Goal: Task Accomplishment & Management: Use online tool/utility

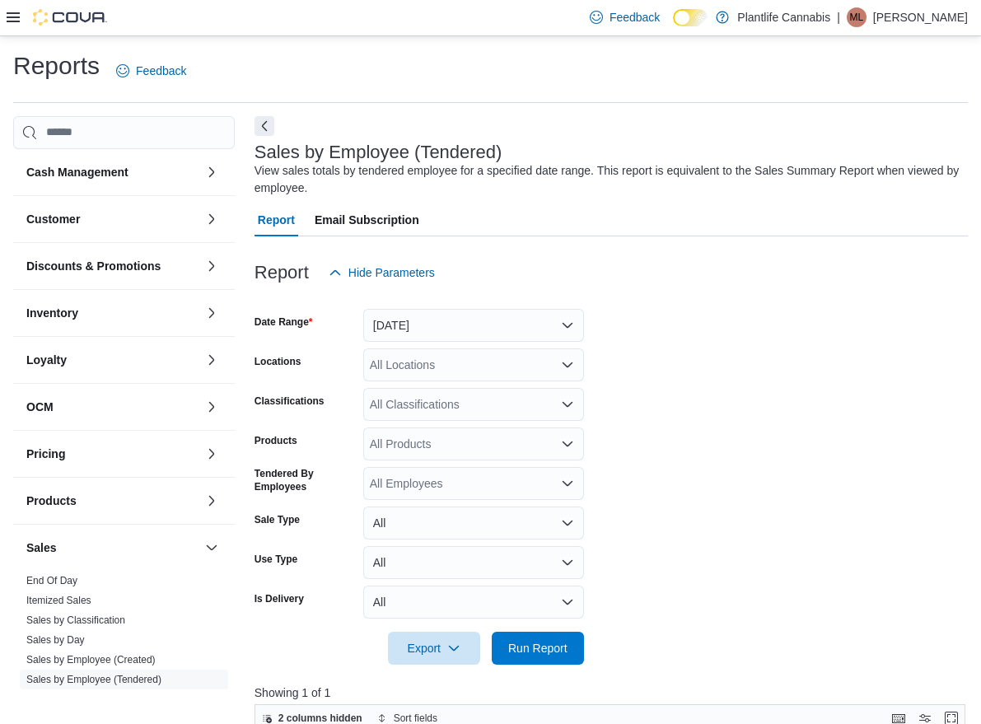
click at [411, 408] on div "All Classifications" at bounding box center [473, 404] width 221 height 33
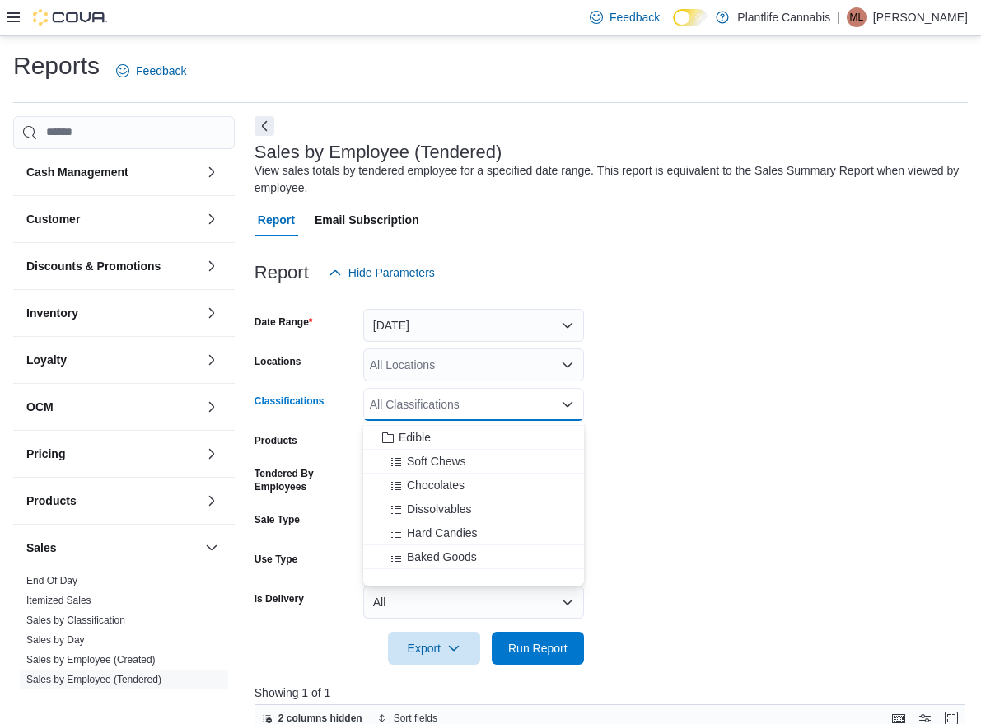
scroll to position [104, 0]
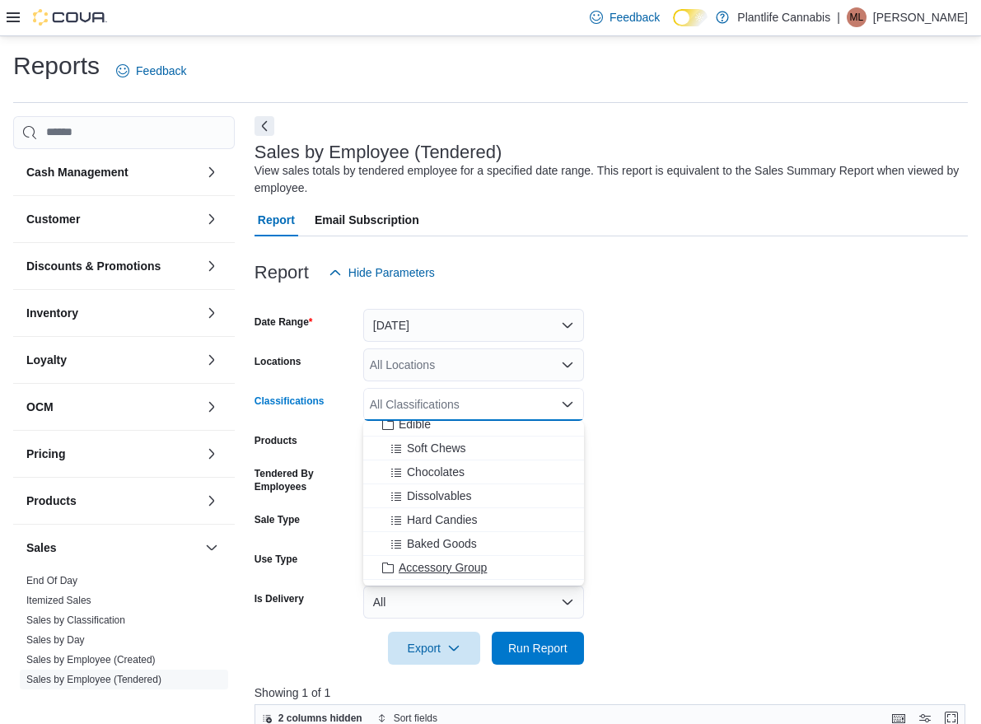
click at [441, 567] on span "Accessory Group" at bounding box center [443, 567] width 88 height 16
click at [532, 638] on span "Run Report" at bounding box center [538, 647] width 72 height 33
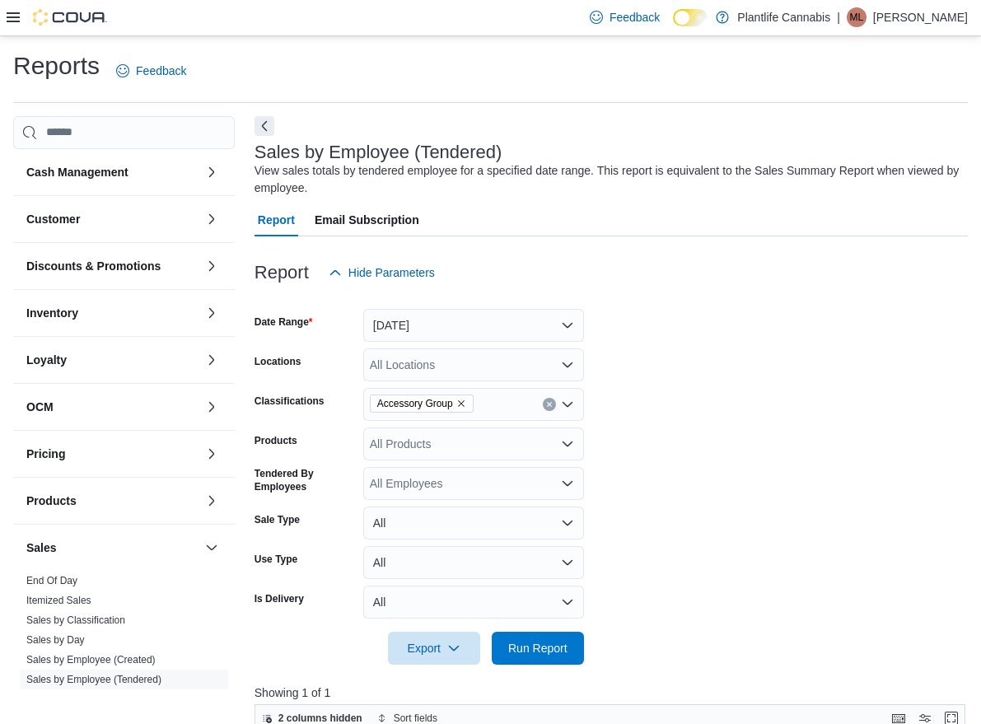
click at [466, 405] on icon "Remove Accessory Group from selection in this group" at bounding box center [461, 404] width 10 height 10
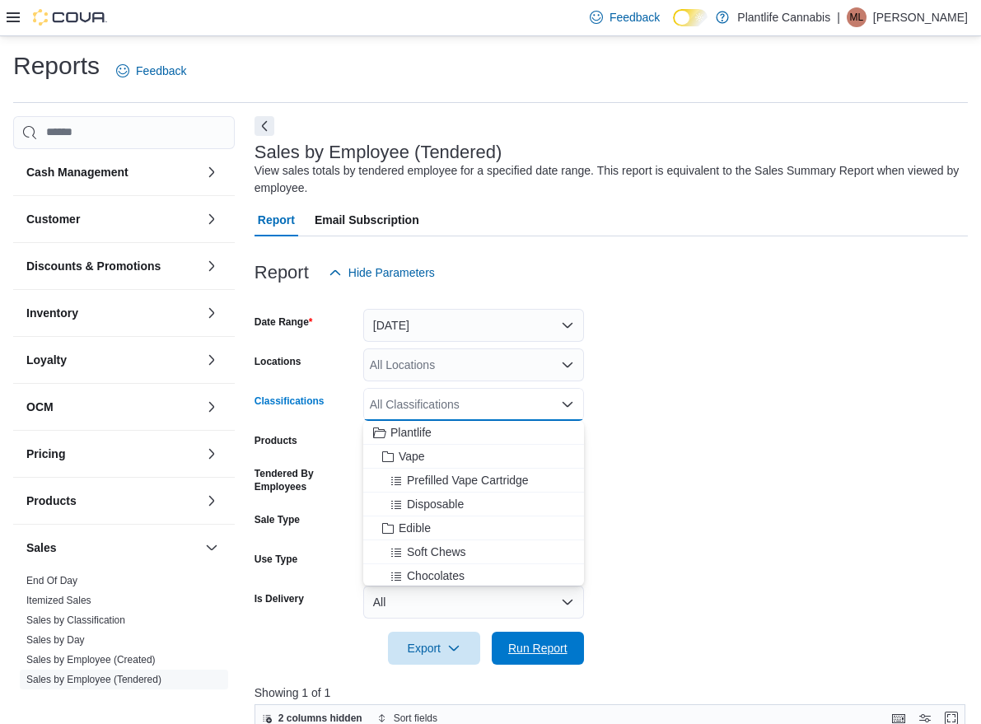
click at [550, 637] on span "Run Report" at bounding box center [538, 648] width 72 height 33
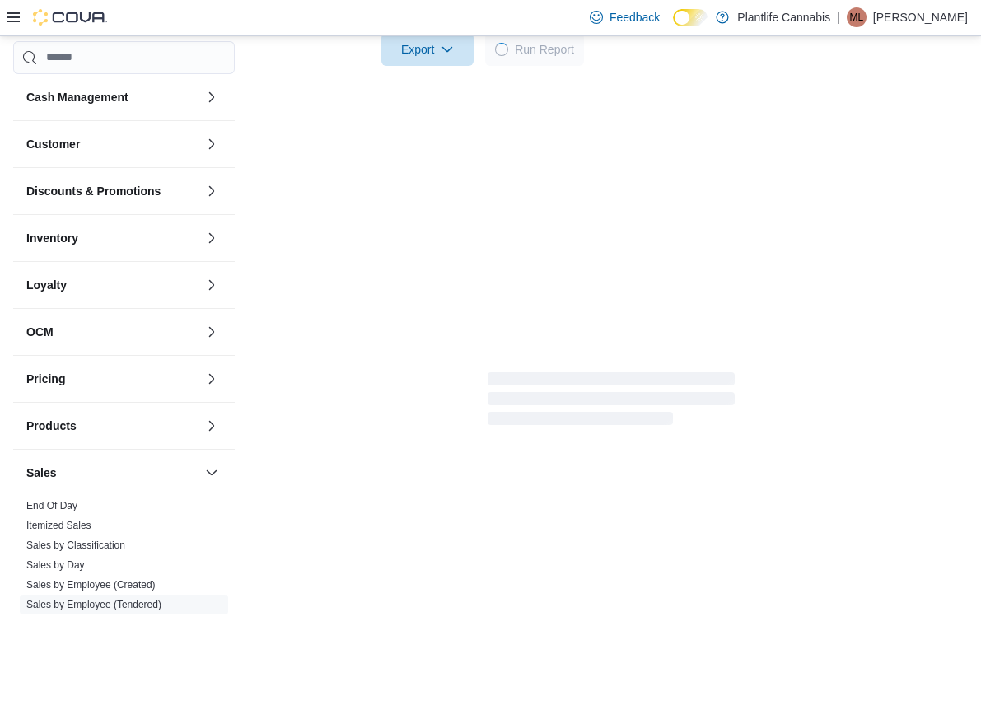
scroll to position [572, 0]
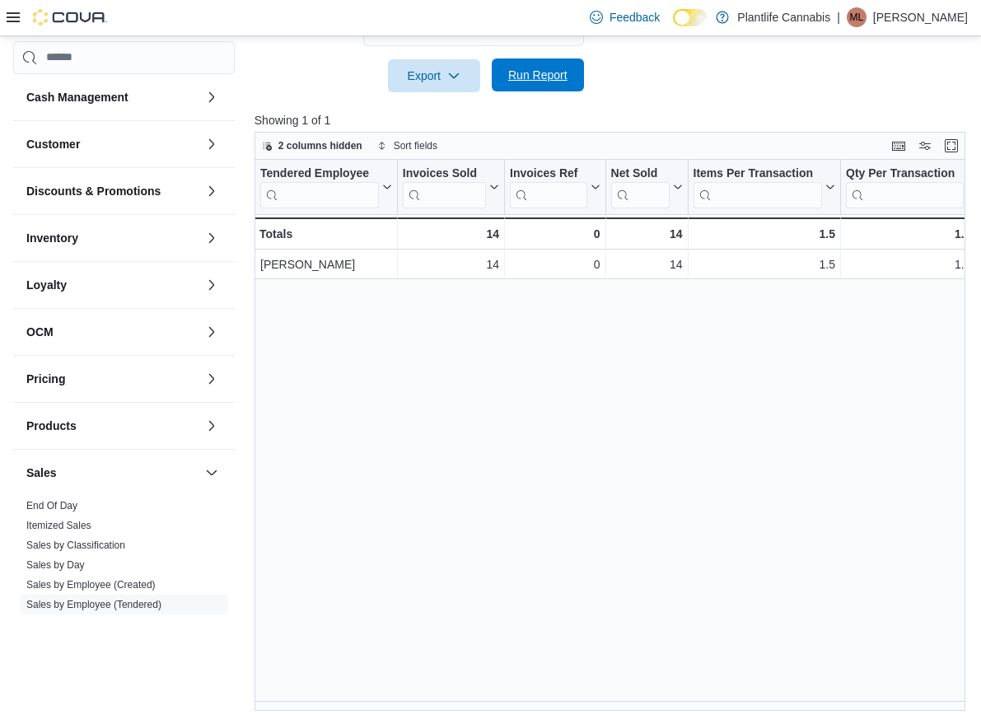
click at [572, 69] on span "Run Report" at bounding box center [538, 74] width 72 height 33
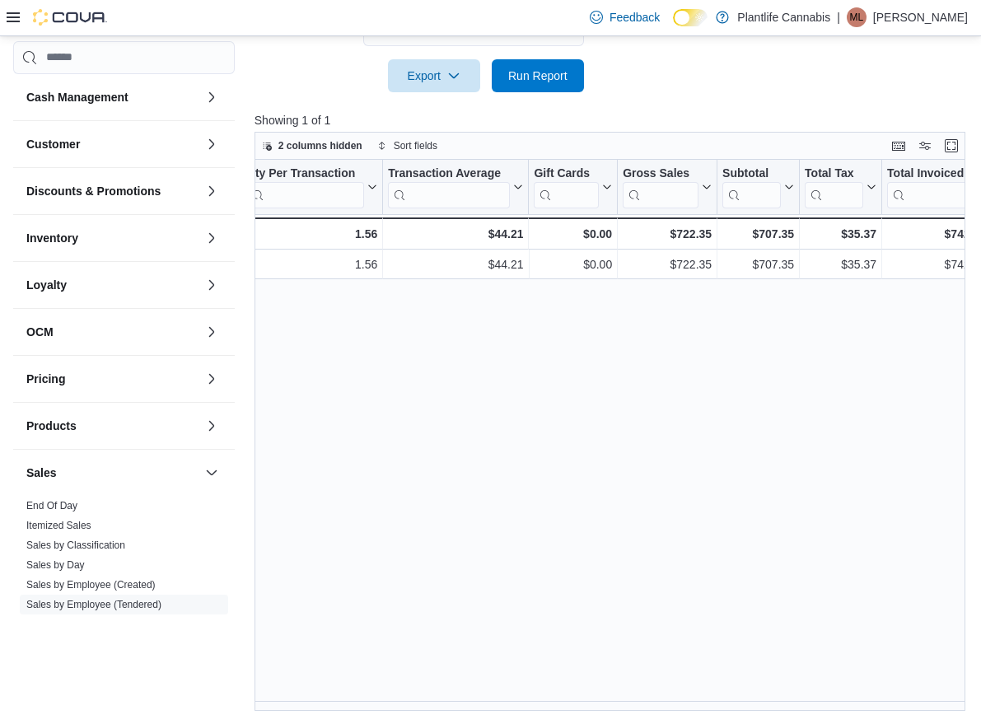
scroll to position [0, 619]
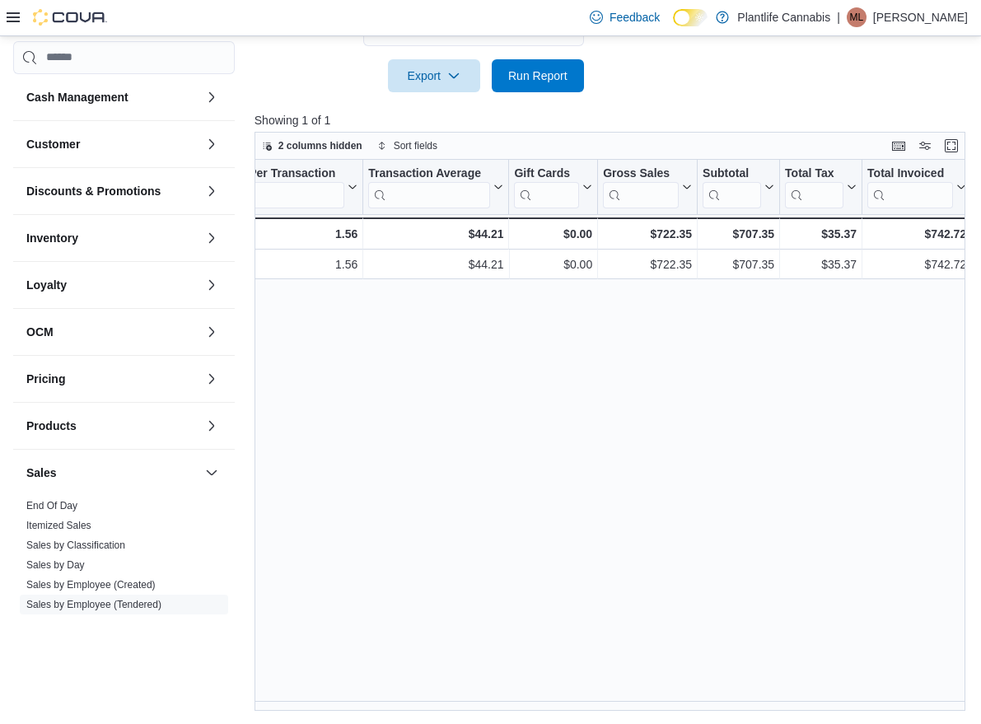
click at [711, 550] on div "Tendered Employee Click to view column header actions Invoices Sold Click to vi…" at bounding box center [613, 435] width 718 height 551
click at [711, 549] on div "Tendered Employee Click to view column header actions Invoices Sold Click to vi…" at bounding box center [613, 435] width 718 height 551
click at [558, 82] on span "Run Report" at bounding box center [537, 75] width 59 height 16
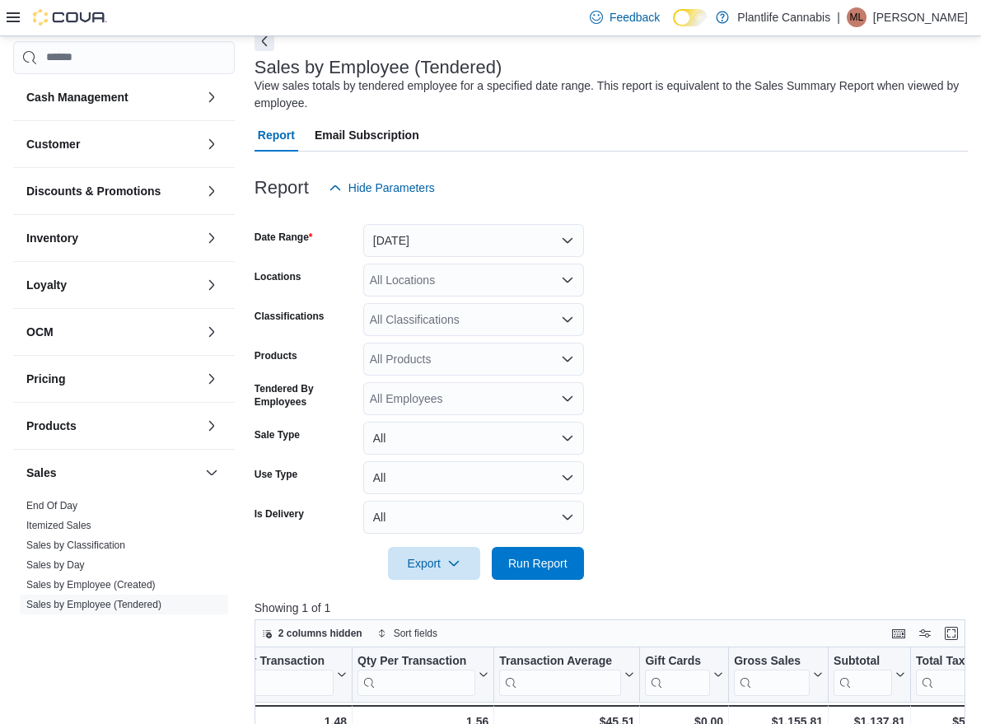
scroll to position [0, 0]
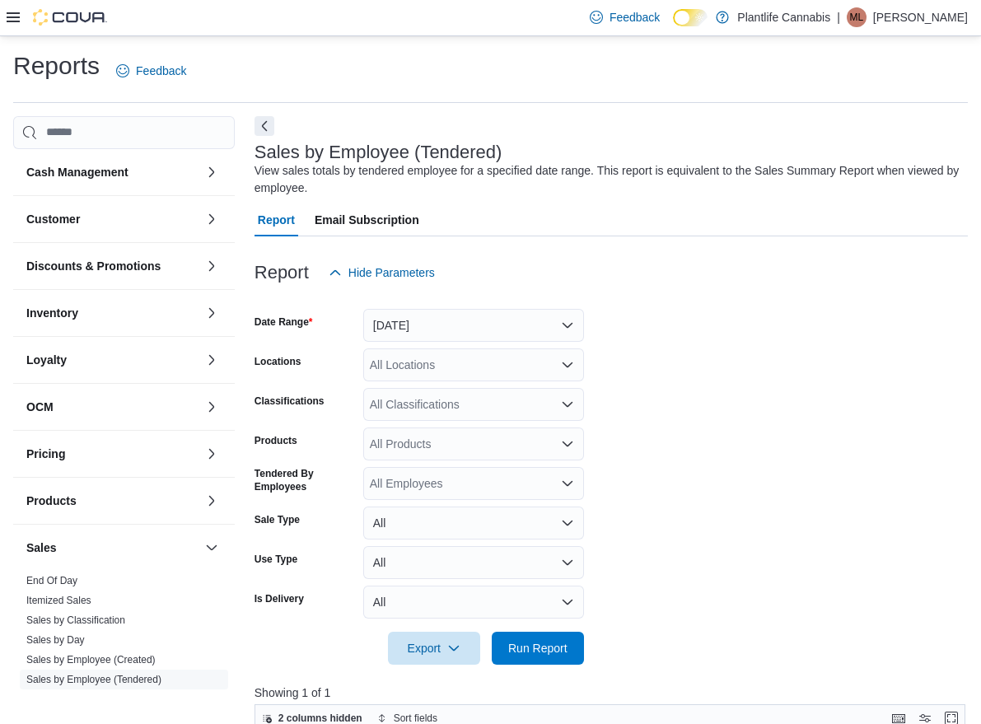
click at [512, 403] on div "All Classifications" at bounding box center [473, 404] width 221 height 33
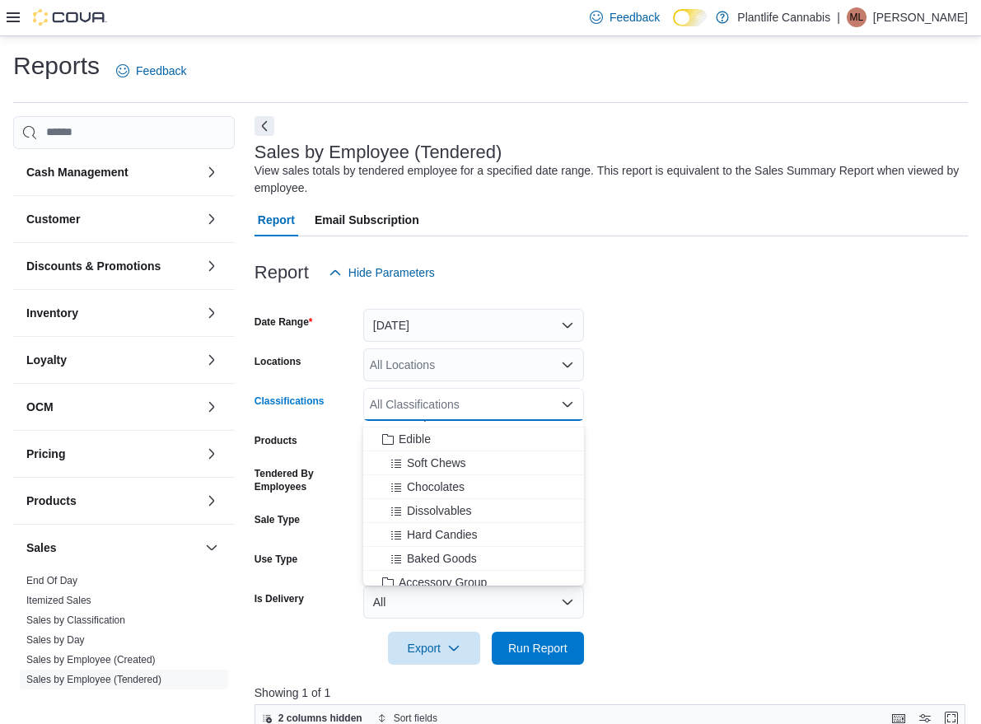
click at [451, 577] on span "Accessory Group" at bounding box center [443, 582] width 88 height 16
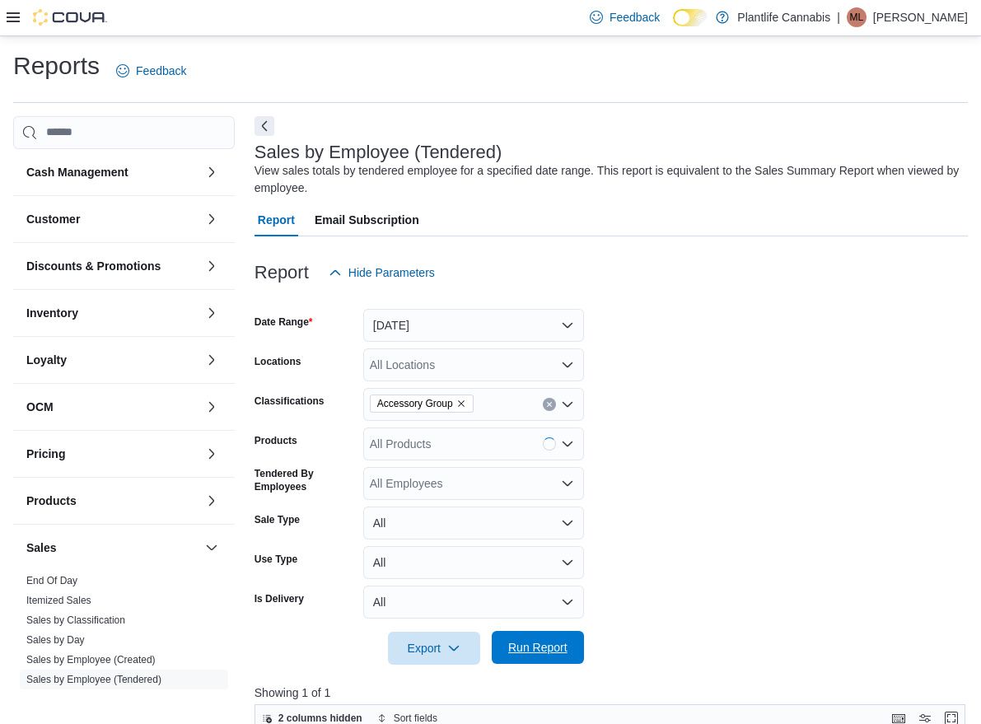
click at [533, 648] on span "Run Report" at bounding box center [537, 647] width 59 height 16
click at [548, 404] on icon "Clear input" at bounding box center [549, 404] width 7 height 7
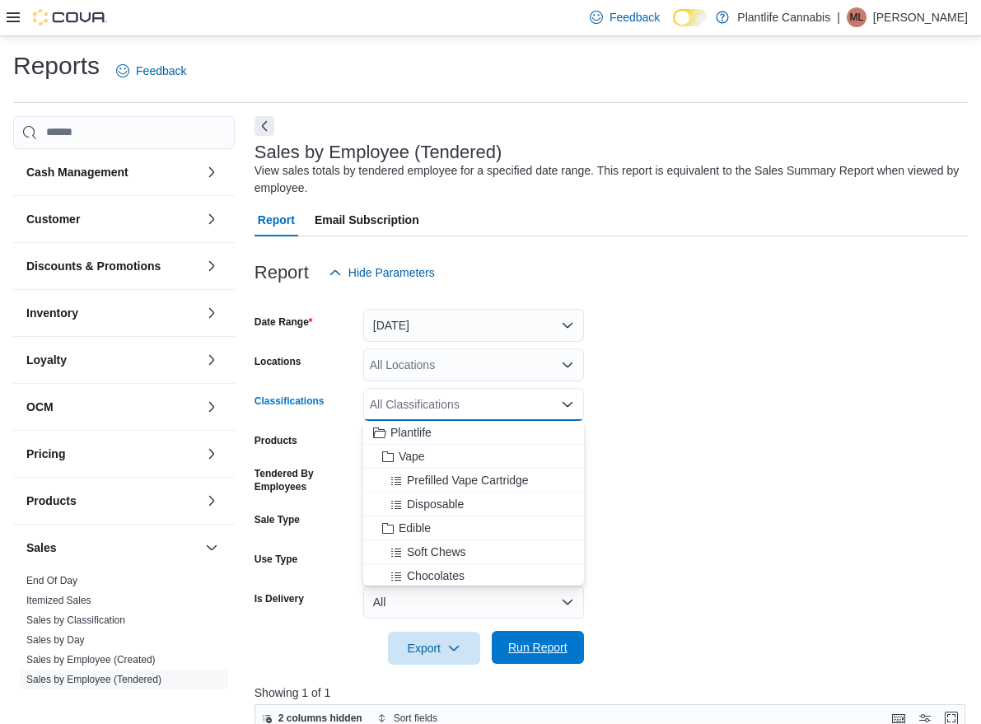
click at [547, 637] on span "Run Report" at bounding box center [538, 647] width 72 height 33
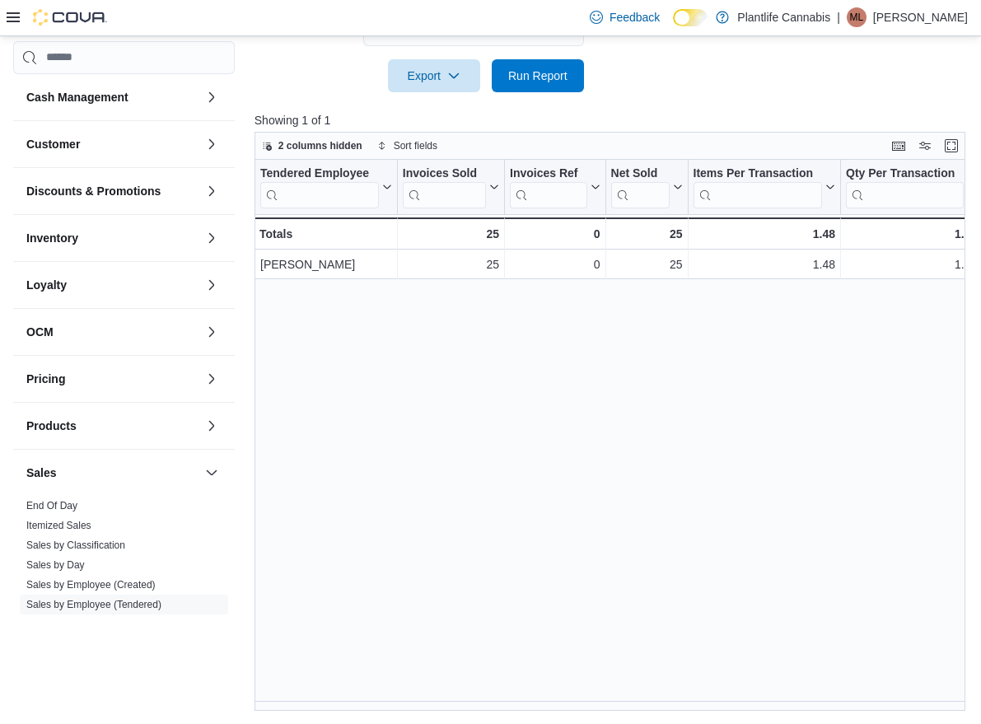
scroll to position [572, 0]
drag, startPoint x: 543, startPoint y: 83, endPoint x: 528, endPoint y: 94, distance: 18.3
click at [542, 83] on span "Run Report" at bounding box center [538, 75] width 72 height 33
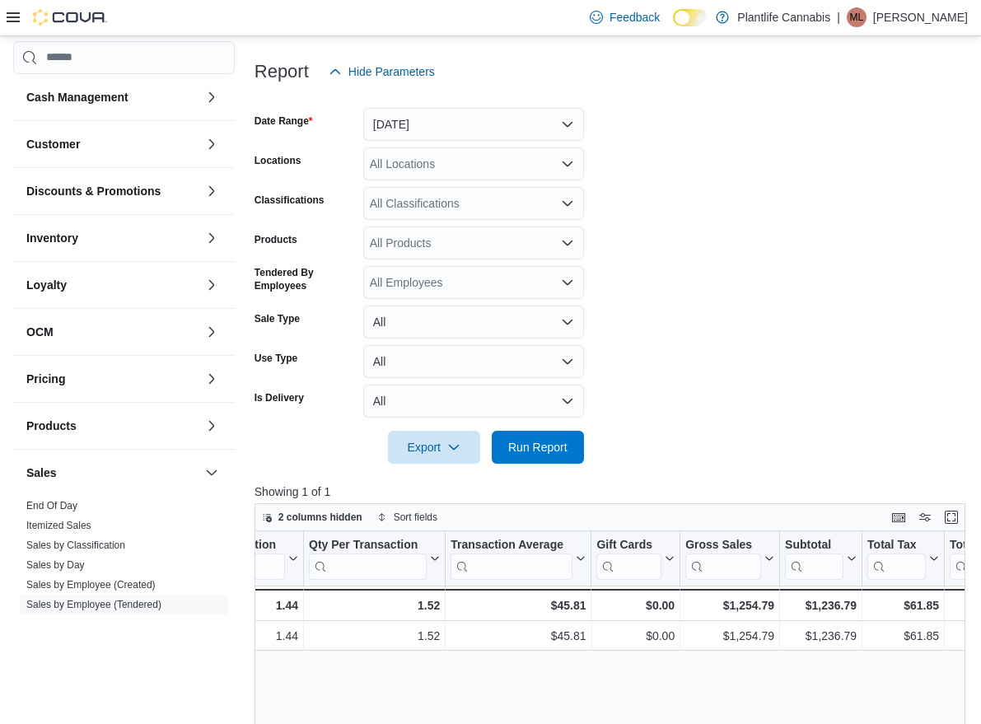
scroll to position [244, 0]
